Goal: Task Accomplishment & Management: Manage account settings

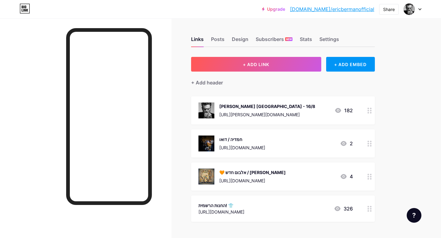
click at [370, 114] on div at bounding box center [370, 111] width 10 height 28
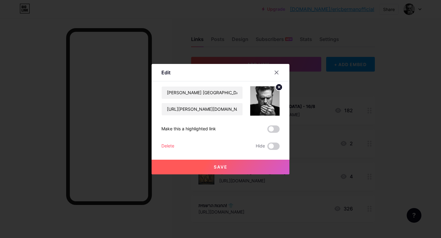
click at [169, 145] on div "Delete" at bounding box center [167, 146] width 13 height 7
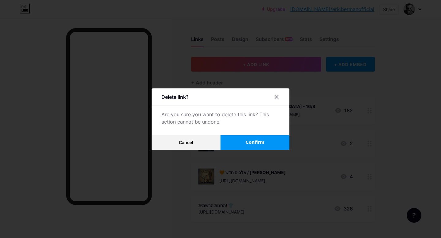
click at [243, 146] on button "Confirm" at bounding box center [255, 142] width 69 height 15
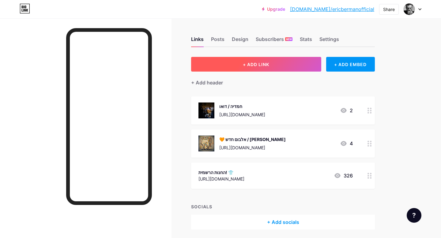
click at [261, 62] on span "+ ADD LINK" at bounding box center [256, 64] width 26 height 5
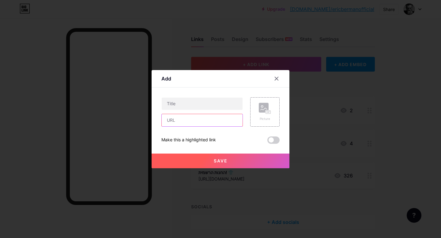
click at [186, 121] on input "text" at bounding box center [202, 120] width 81 height 12
paste input "[URL][DOMAIN_NAME]"
type input "[URL][DOMAIN_NAME]"
click at [184, 102] on input "text" at bounding box center [202, 104] width 81 height 12
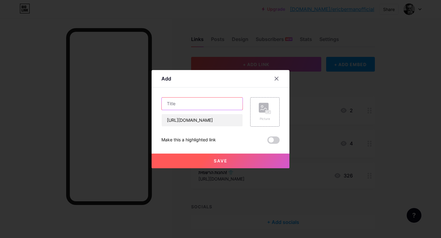
scroll to position [0, 0]
type input "ע"
type input "אמפי עין הוד / אקוסטי"
click at [269, 111] on rect at bounding box center [268, 112] width 5 height 3
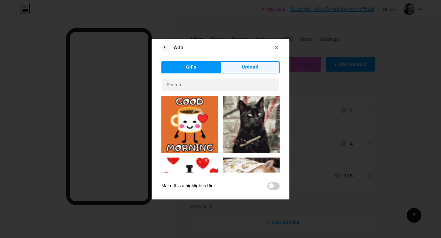
click at [251, 69] on span "Upload" at bounding box center [250, 67] width 17 height 6
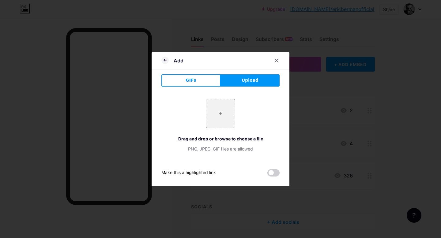
click at [215, 128] on div "+ Drag and drop or browse to choose a file PNG, JPEG, GIF files are allowed" at bounding box center [220, 125] width 118 height 53
click at [218, 121] on input "file" at bounding box center [220, 113] width 29 height 29
type input "C:\fakepath\ein_od_bunner_rashi_4500x450022 (2).jpg"
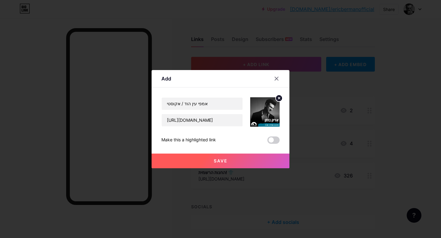
click at [222, 159] on span "Save" at bounding box center [221, 160] width 14 height 5
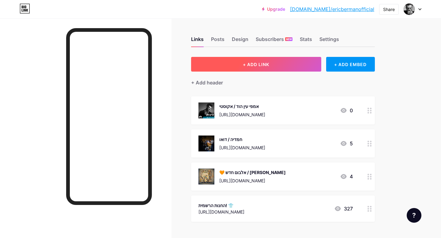
click at [264, 66] on span "+ ADD LINK" at bounding box center [256, 64] width 26 height 5
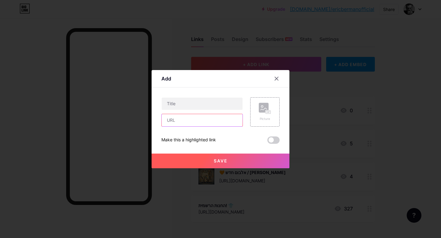
click at [196, 123] on input "text" at bounding box center [202, 120] width 81 height 12
paste input "[URL][DOMAIN_NAME]"
type input "[URL][DOMAIN_NAME]"
click at [205, 107] on input "text" at bounding box center [202, 104] width 81 height 12
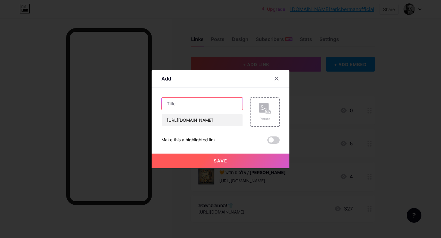
scroll to position [0, 0]
type input "הדב הירוק / מופע יום הולדת"
click at [263, 113] on icon at bounding box center [265, 108] width 12 height 11
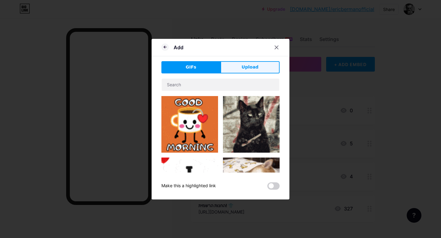
click at [245, 69] on span "Upload" at bounding box center [250, 67] width 17 height 6
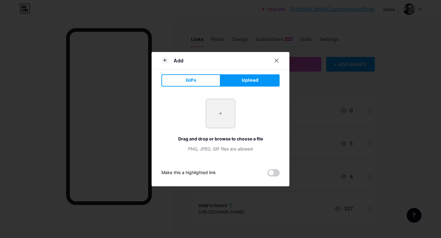
click at [221, 118] on input "file" at bounding box center [220, 113] width 29 height 29
type input "C:\fakepath\0V0A8256 [PERSON_NAME] שחור לבן.jpg"
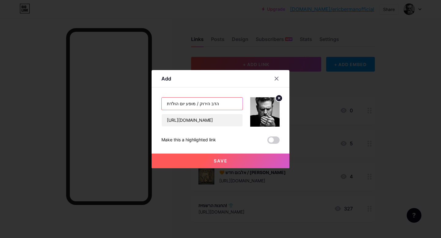
click at [222, 104] on input "הדב הירוק / מופע יום הולדת" at bounding box center [202, 104] width 81 height 12
click at [213, 102] on input "הדב הירוק / מופע יום הולדת" at bounding box center [202, 104] width 81 height 12
click at [215, 103] on input "הדב הירוק / מופע יום הולדת" at bounding box center [202, 104] width 81 height 12
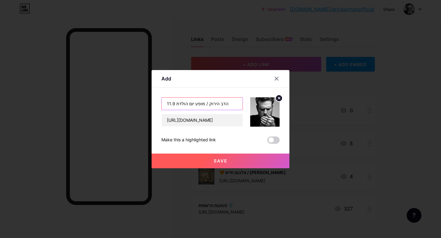
type input "11.9 הדב הירוק / מופע יום הולדת"
click at [207, 162] on button "Save" at bounding box center [221, 161] width 138 height 15
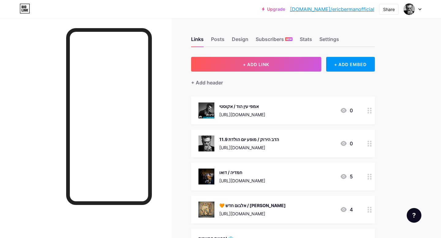
click at [370, 108] on icon at bounding box center [370, 111] width 4 height 6
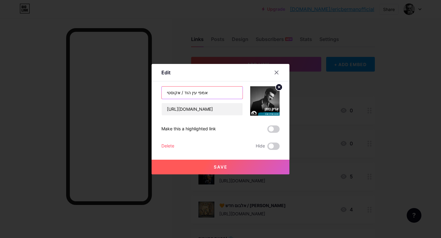
click at [166, 93] on input "אמפי עין הוד / אקוסטי" at bounding box center [202, 93] width 81 height 12
click at [211, 93] on input "אמפי עין הוד / אקוסטי" at bounding box center [202, 93] width 81 height 12
click at [170, 95] on input "אמפי עין הוד / אקוסטי" at bounding box center [202, 93] width 81 height 12
type input "אמפי עין הוד / אקוסטי 6.9"
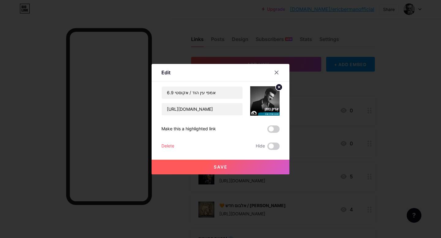
click at [228, 171] on button "Save" at bounding box center [221, 167] width 138 height 15
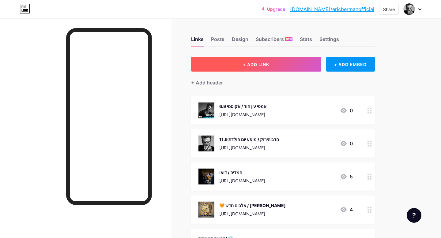
click at [271, 63] on button "+ ADD LINK" at bounding box center [256, 64] width 130 height 15
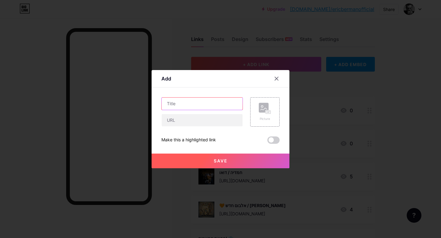
click at [197, 104] on input "text" at bounding box center [202, 104] width 81 height 12
type input "רגבה / אקוסטי 4.9"
click at [264, 108] on rect at bounding box center [264, 108] width 10 height 10
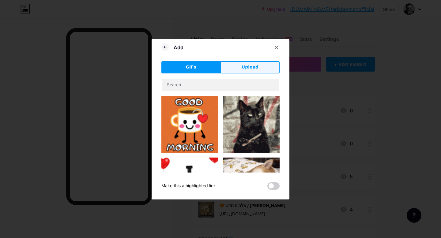
click at [243, 67] on span "Upload" at bounding box center [250, 67] width 17 height 6
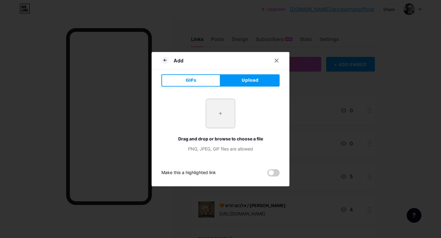
click at [211, 120] on input "file" at bounding box center [220, 113] width 29 height 29
type input "C:\fakepath\[PERSON_NAME] 1.JPG"
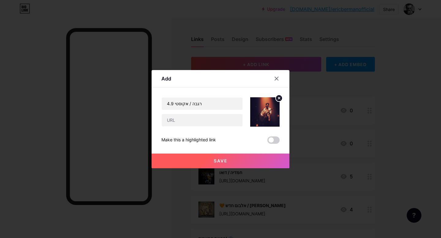
click at [231, 162] on button "Save" at bounding box center [221, 161] width 138 height 15
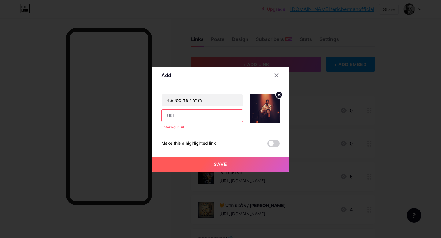
click at [206, 118] on input "text" at bounding box center [202, 116] width 81 height 12
click at [276, 78] on div at bounding box center [276, 75] width 11 height 11
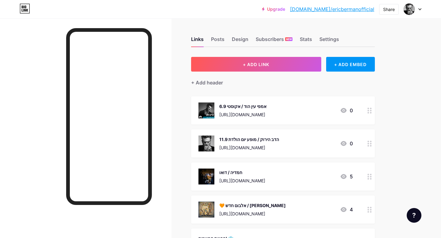
click at [370, 177] on icon at bounding box center [370, 177] width 4 height 6
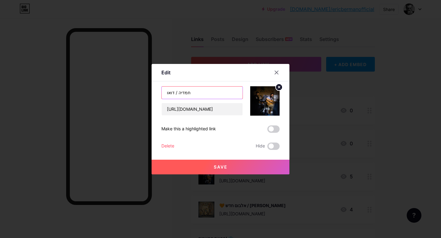
click at [170, 92] on input "חמדיה / דואו" at bounding box center [202, 93] width 81 height 12
type input "חמדיה / דואו 13.9"
click at [217, 168] on span "Save" at bounding box center [221, 167] width 14 height 5
